Goal: Navigation & Orientation: Find specific page/section

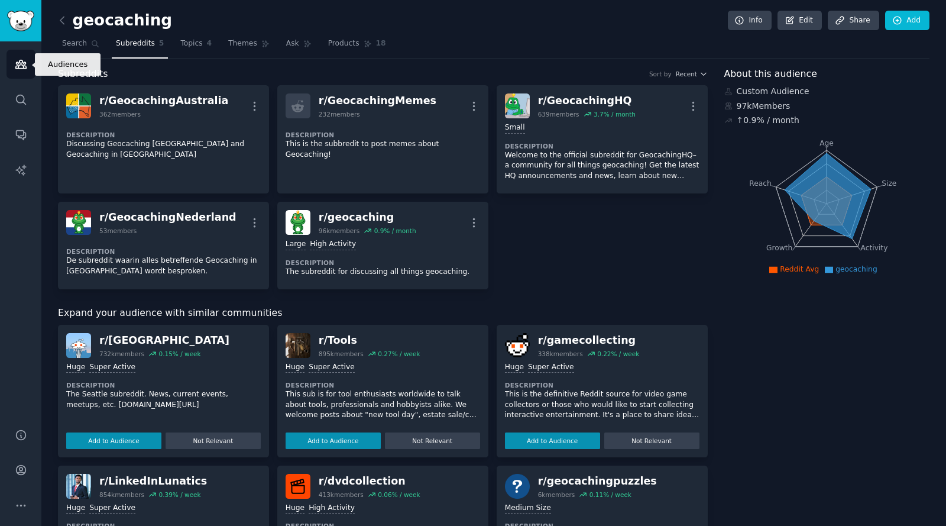
click at [19, 64] on icon "Sidebar" at bounding box center [21, 64] width 12 height 12
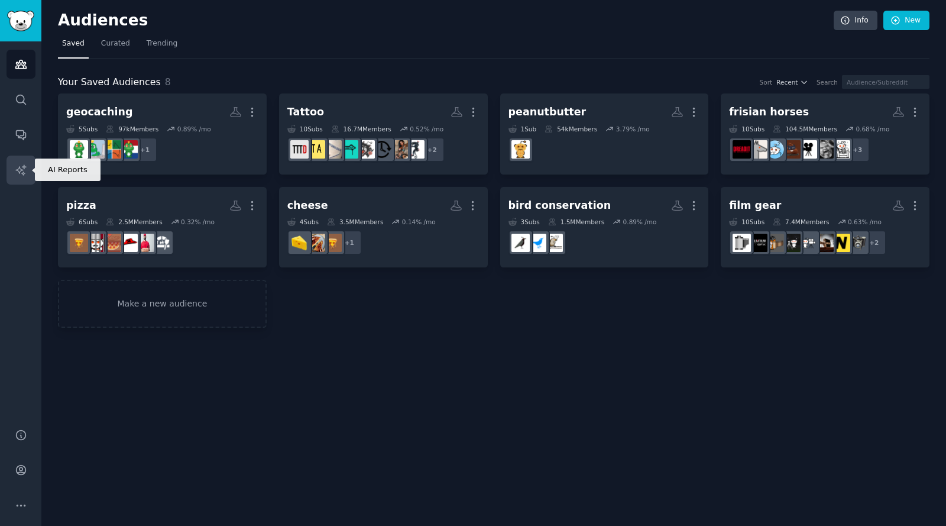
click at [24, 166] on icon "Sidebar" at bounding box center [20, 169] width 10 height 10
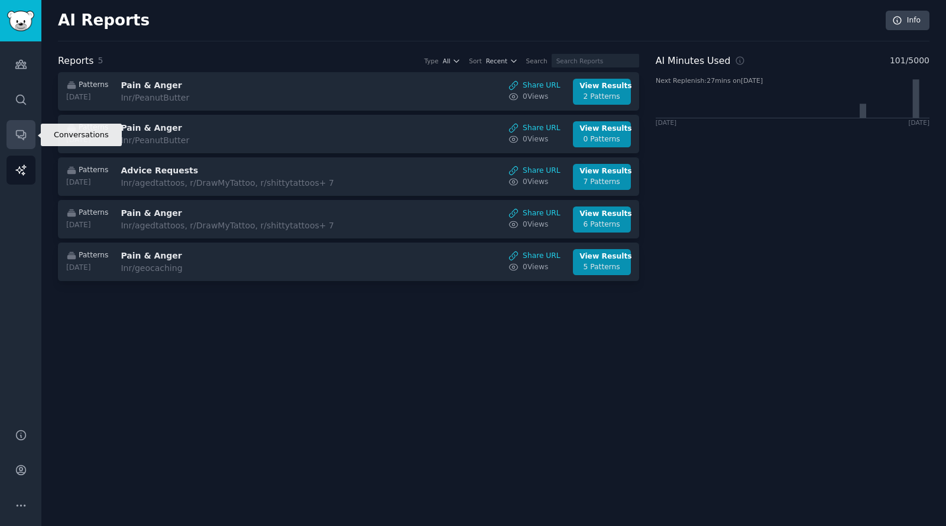
click at [21, 132] on icon "Sidebar" at bounding box center [21, 134] width 12 height 12
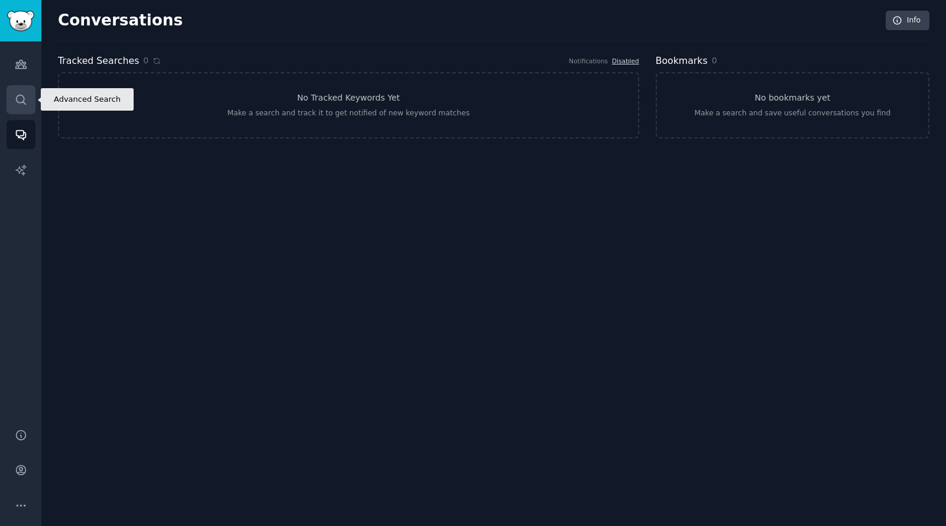
click at [24, 99] on icon "Sidebar" at bounding box center [21, 99] width 12 height 12
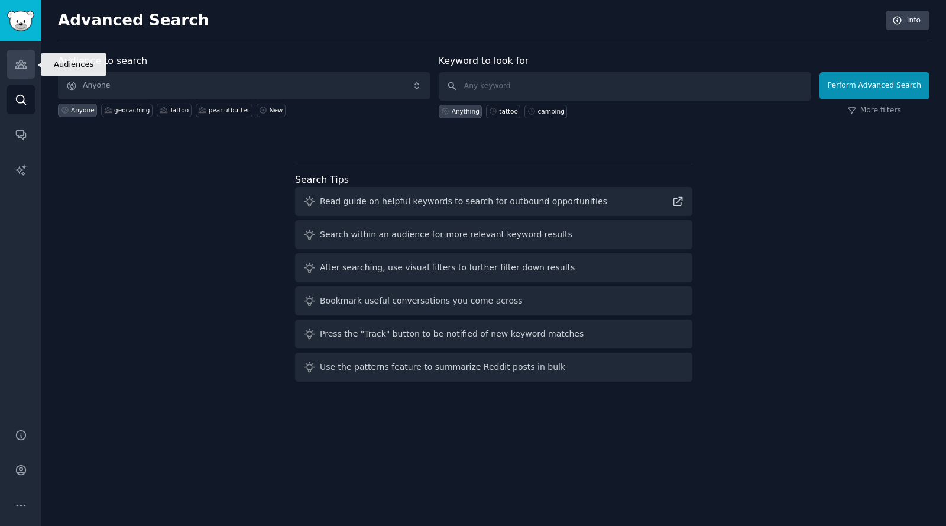
click at [15, 67] on icon "Sidebar" at bounding box center [20, 64] width 11 height 8
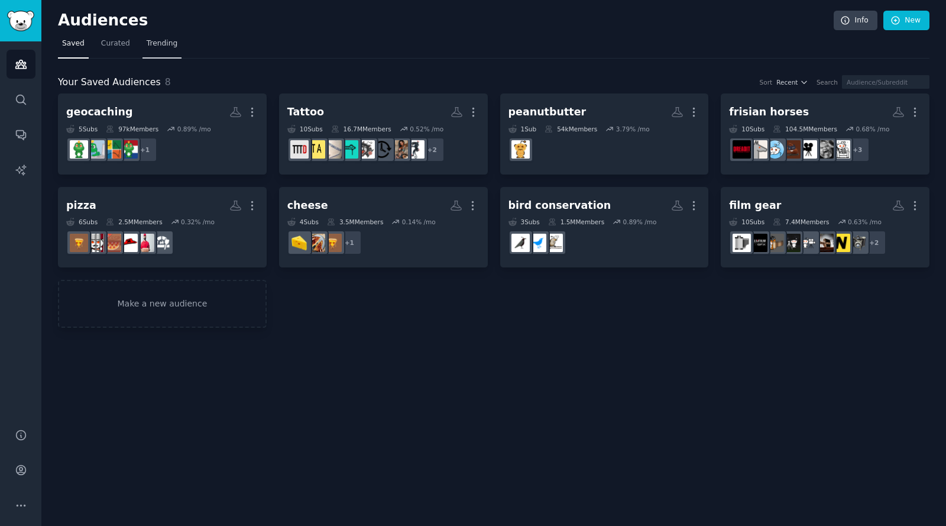
click at [163, 44] on span "Trending" at bounding box center [162, 43] width 31 height 11
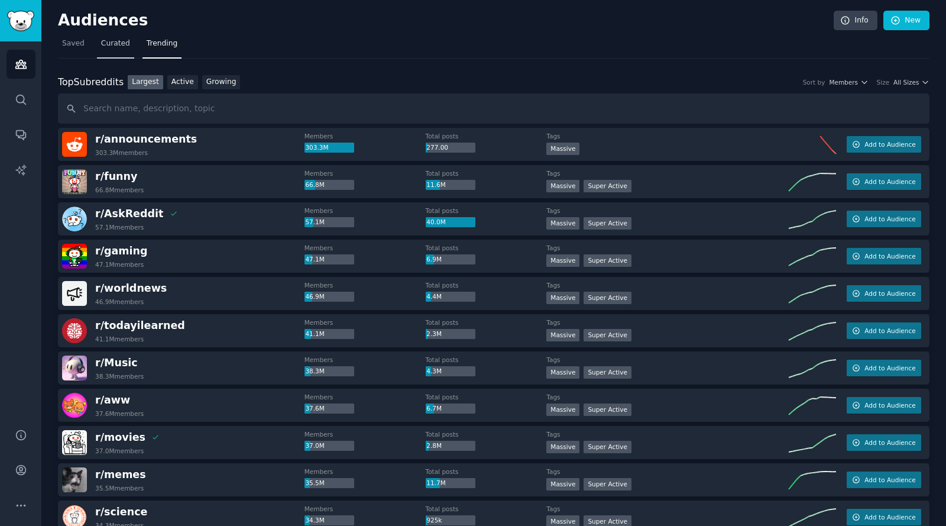
click at [115, 44] on span "Curated" at bounding box center [115, 43] width 29 height 11
